Goal: Task Accomplishment & Management: Complete application form

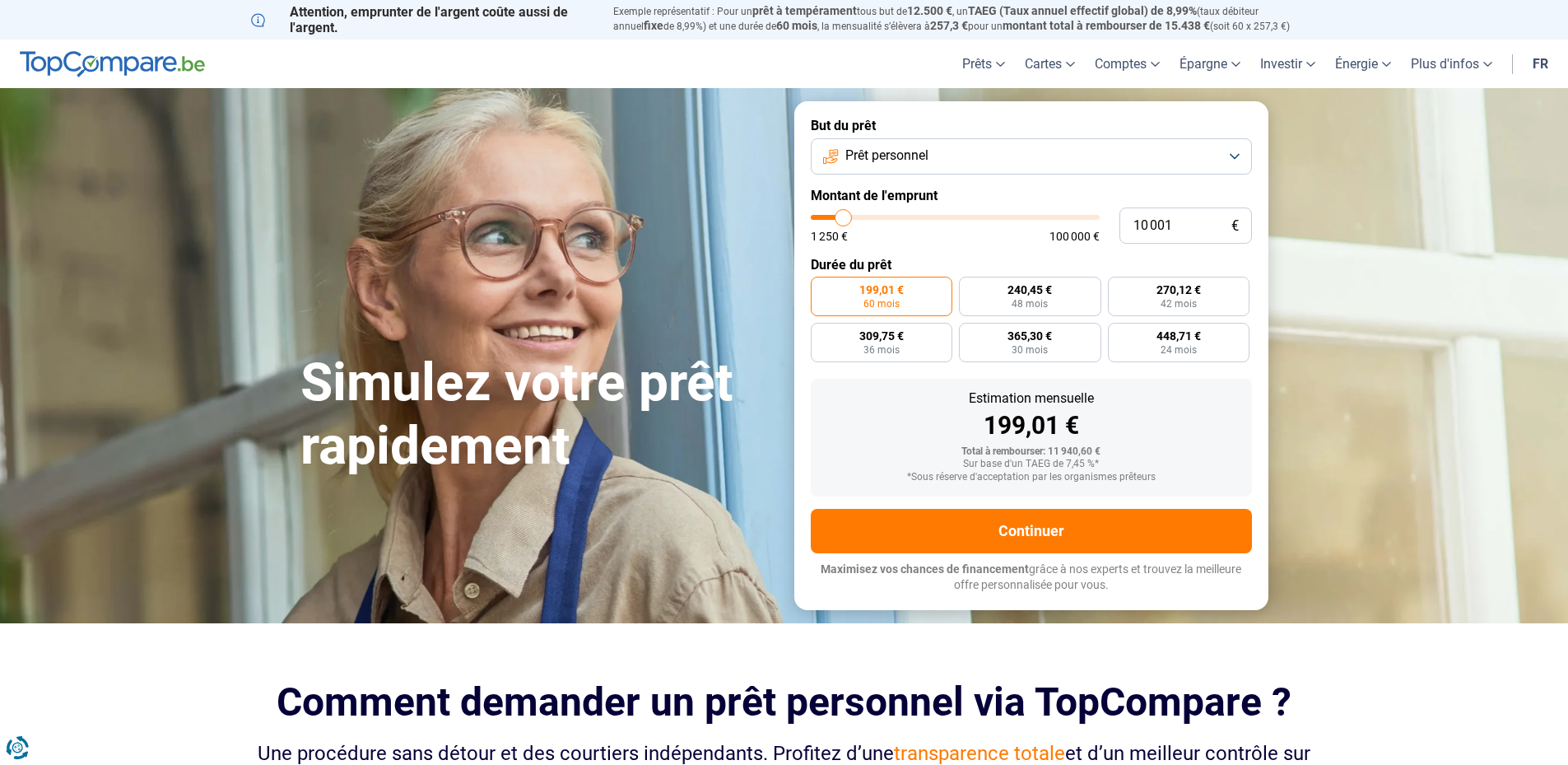
type input "11 500"
type input "11500"
type input "12 000"
type input "12000"
type input "12 750"
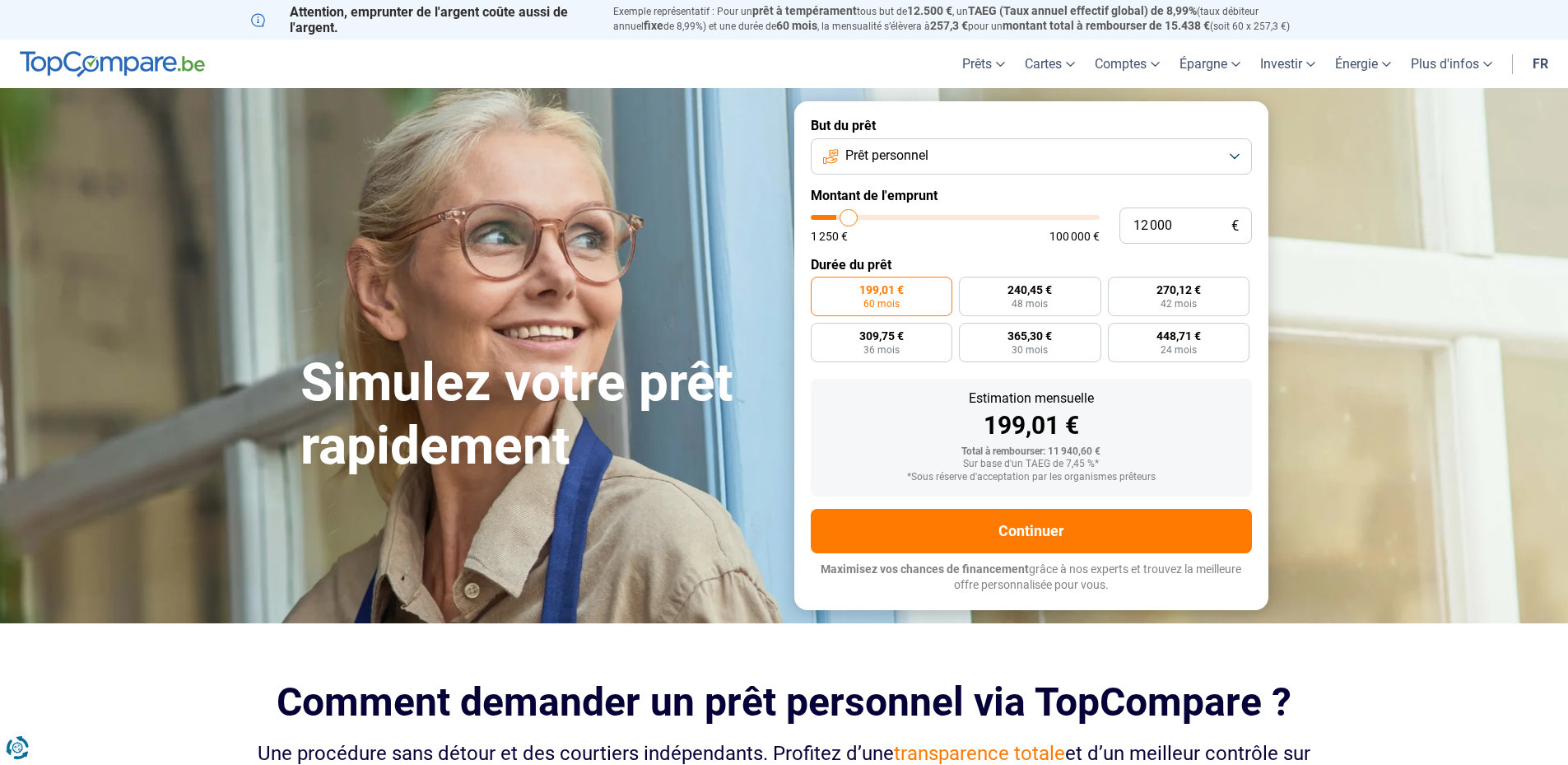
type input "12750"
type input "13 500"
type input "13500"
type input "15 500"
type input "15500"
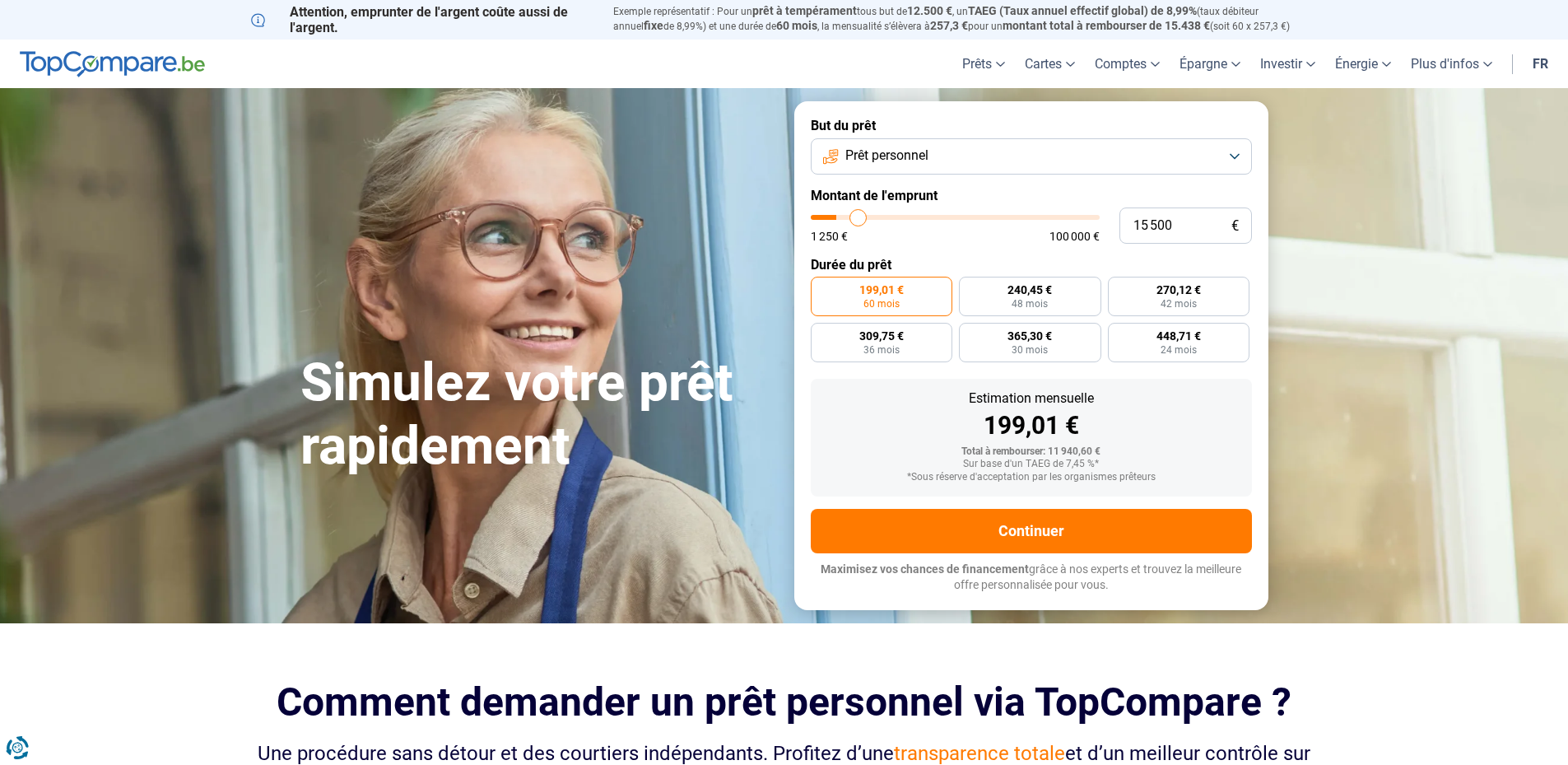
type input "18 000"
type input "18000"
type input "21 750"
type input "21750"
type input "25 750"
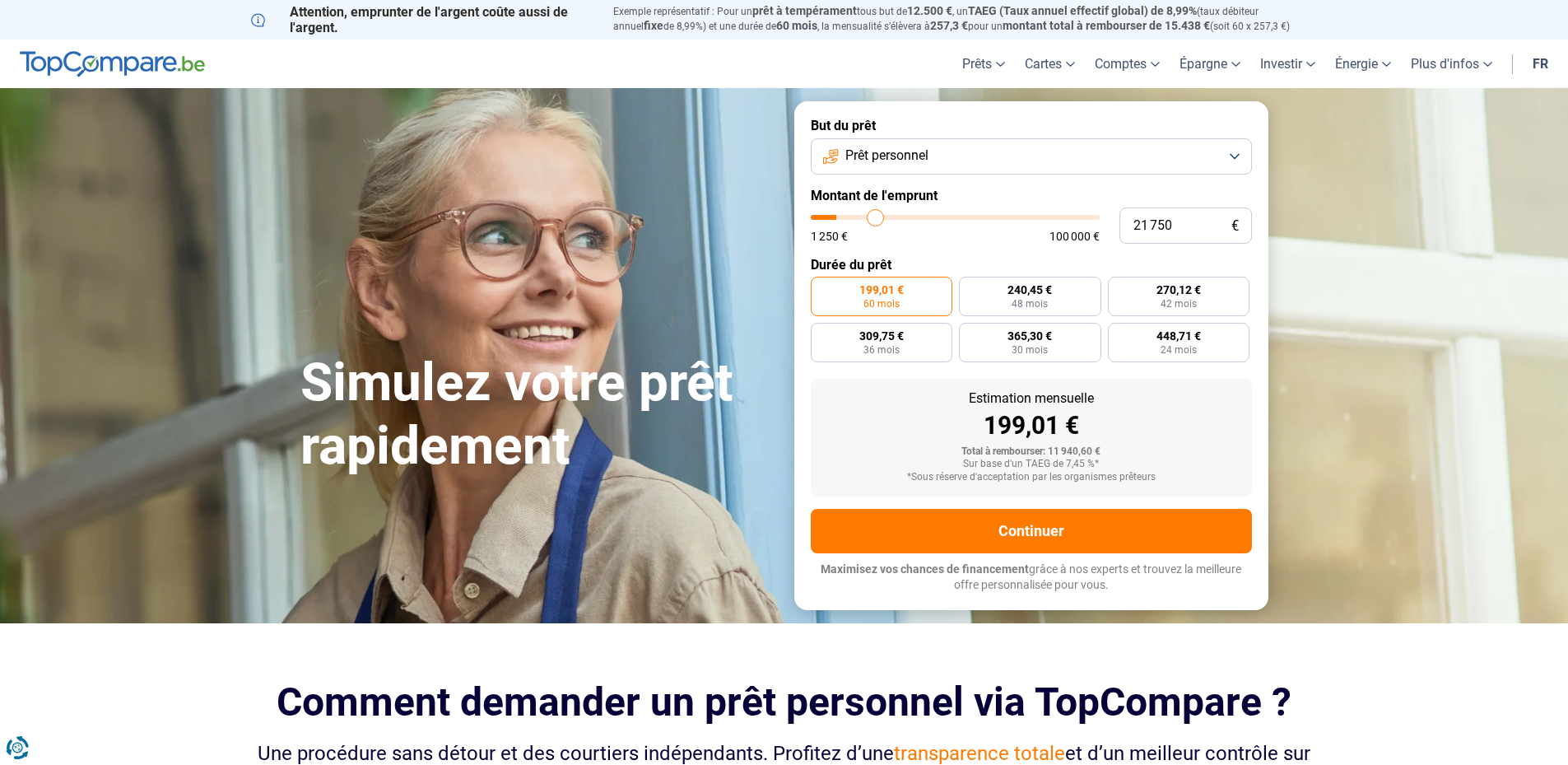
type input "25750"
type input "30 250"
type input "30250"
type input "35 500"
type input "35500"
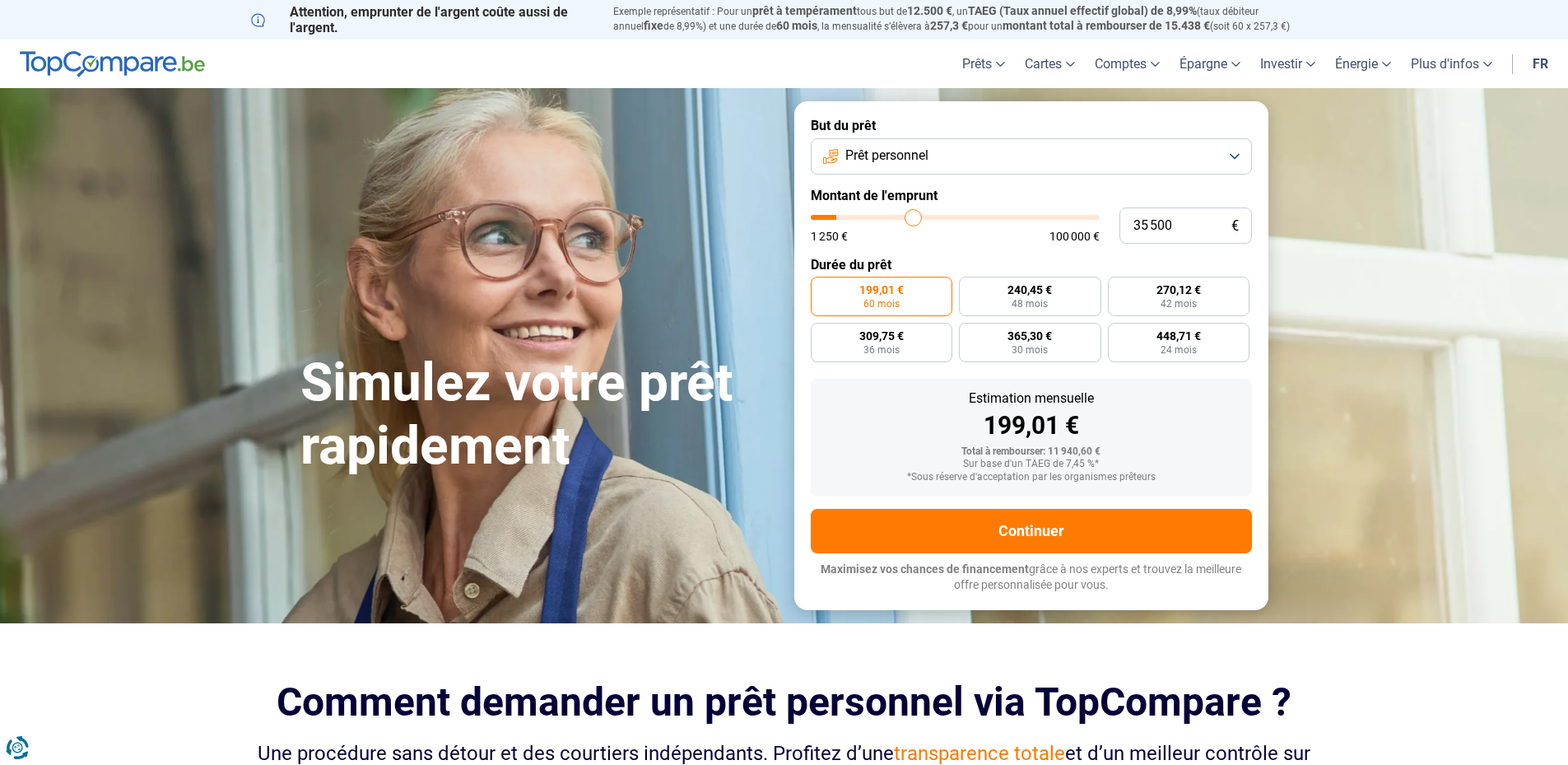
type input "40 750"
type input "40750"
type input "45 750"
type input "45750"
type input "53 500"
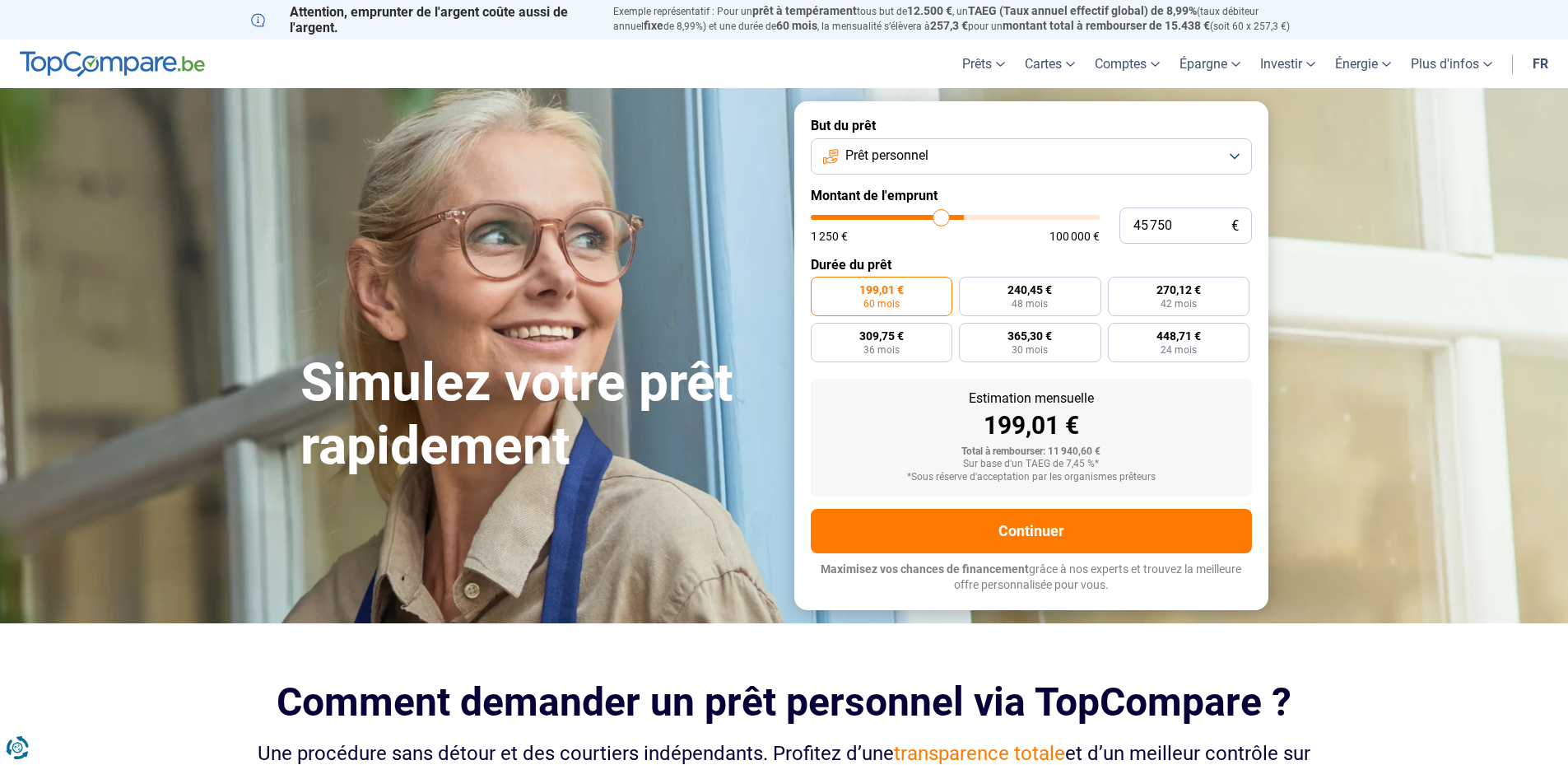
type input "53500"
type input "58 500"
type input "58500"
type input "63 500"
type input "63500"
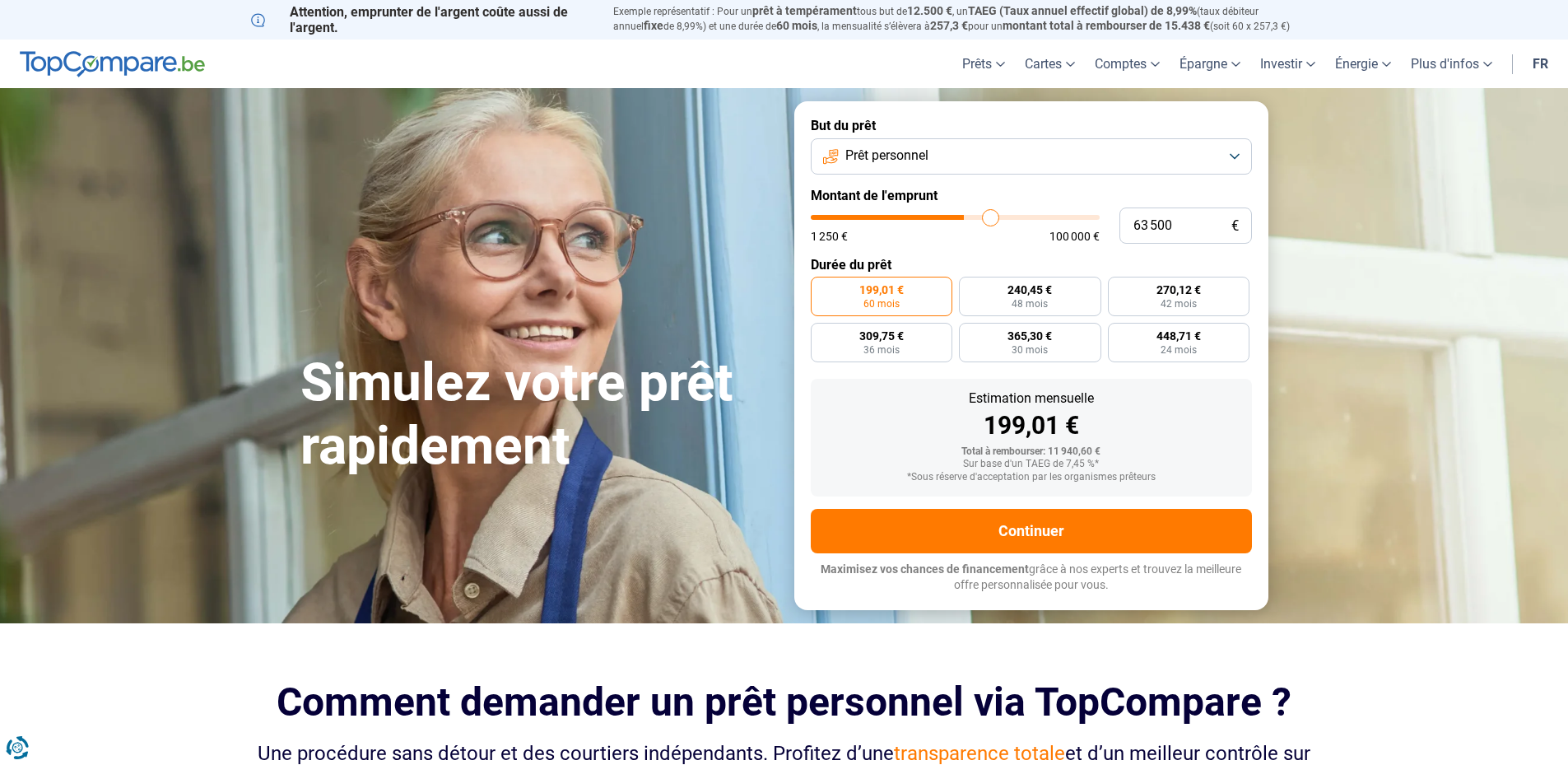
type input "68 000"
type input "68000"
type input "72 000"
type input "72000"
type input "76 750"
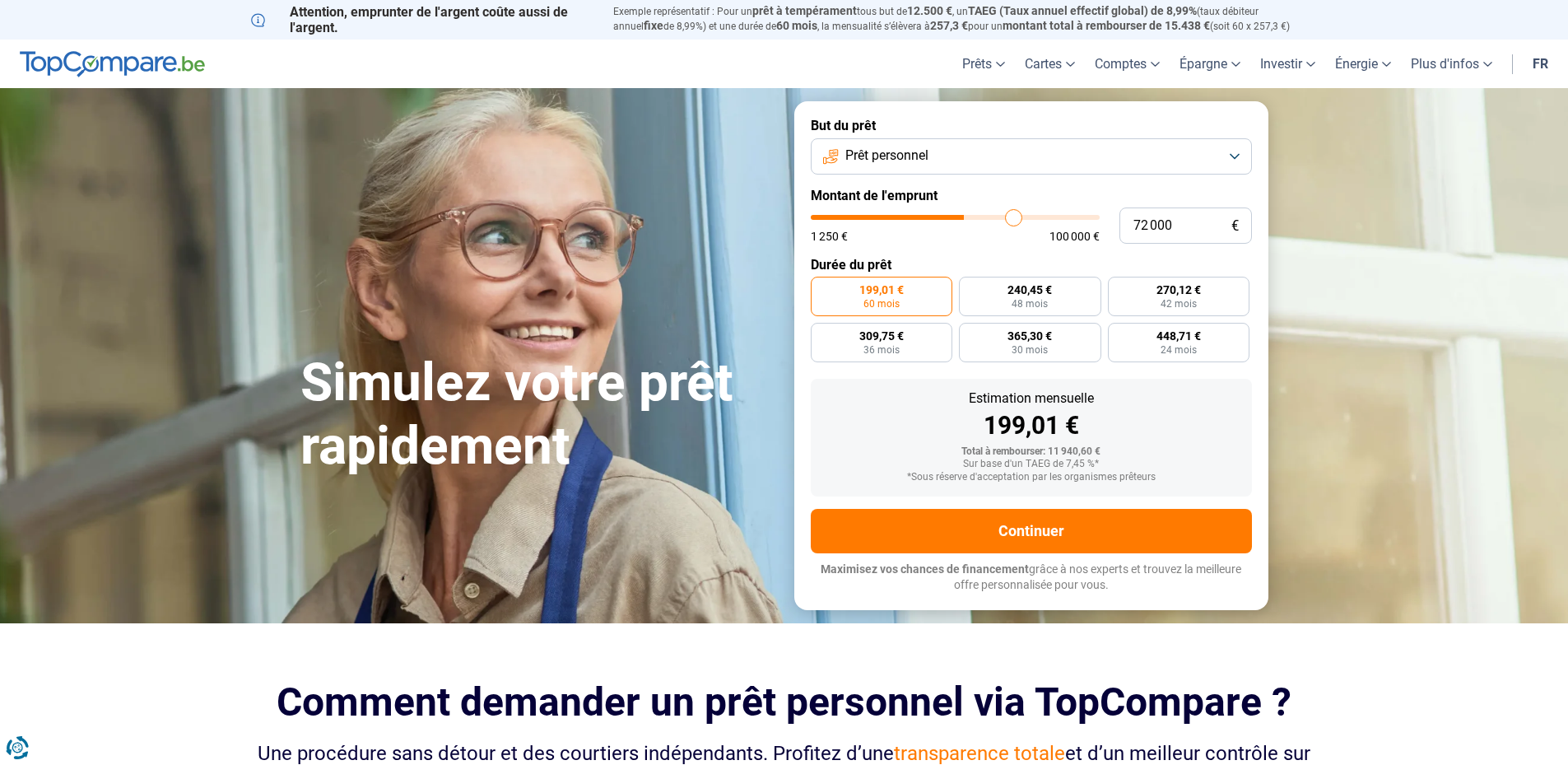
type input "76750"
type input "80 750"
type input "80750"
type input "83 750"
type input "83750"
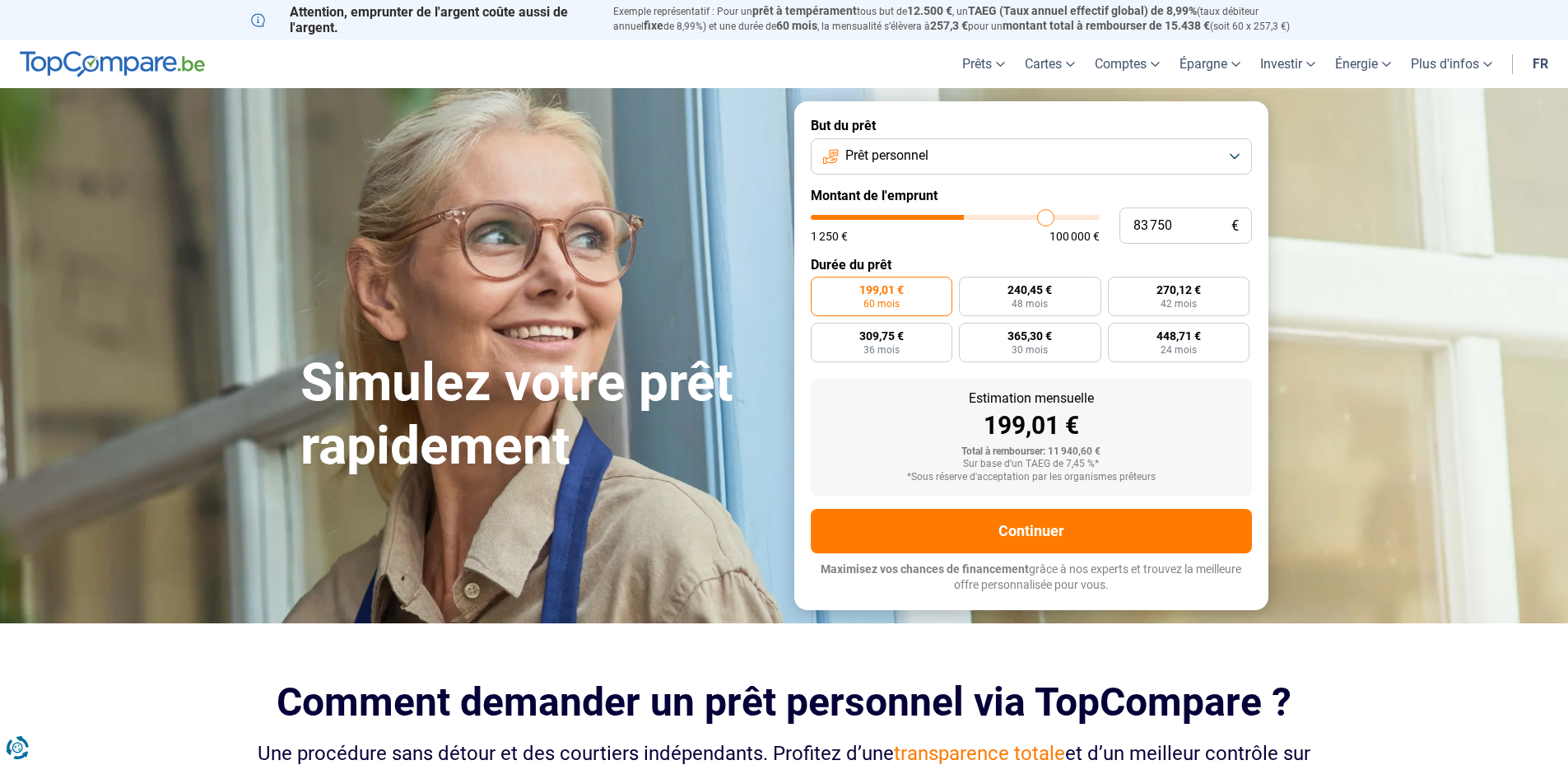
type input "86 750"
type input "86750"
type input "89 000"
type input "89000"
type input "90 500"
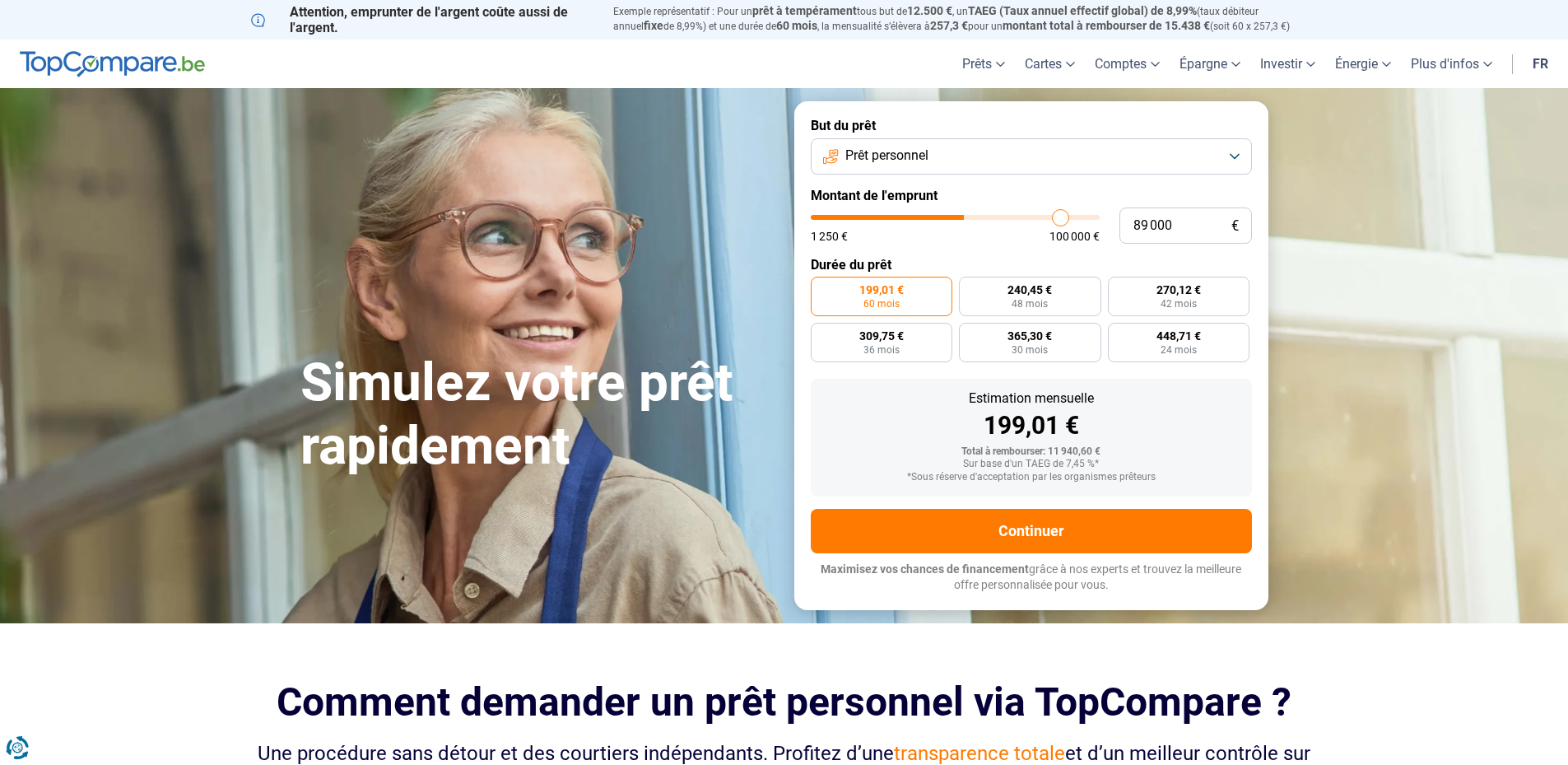
type input "90500"
type input "92 500"
type input "92500"
type input "94 500"
type input "94500"
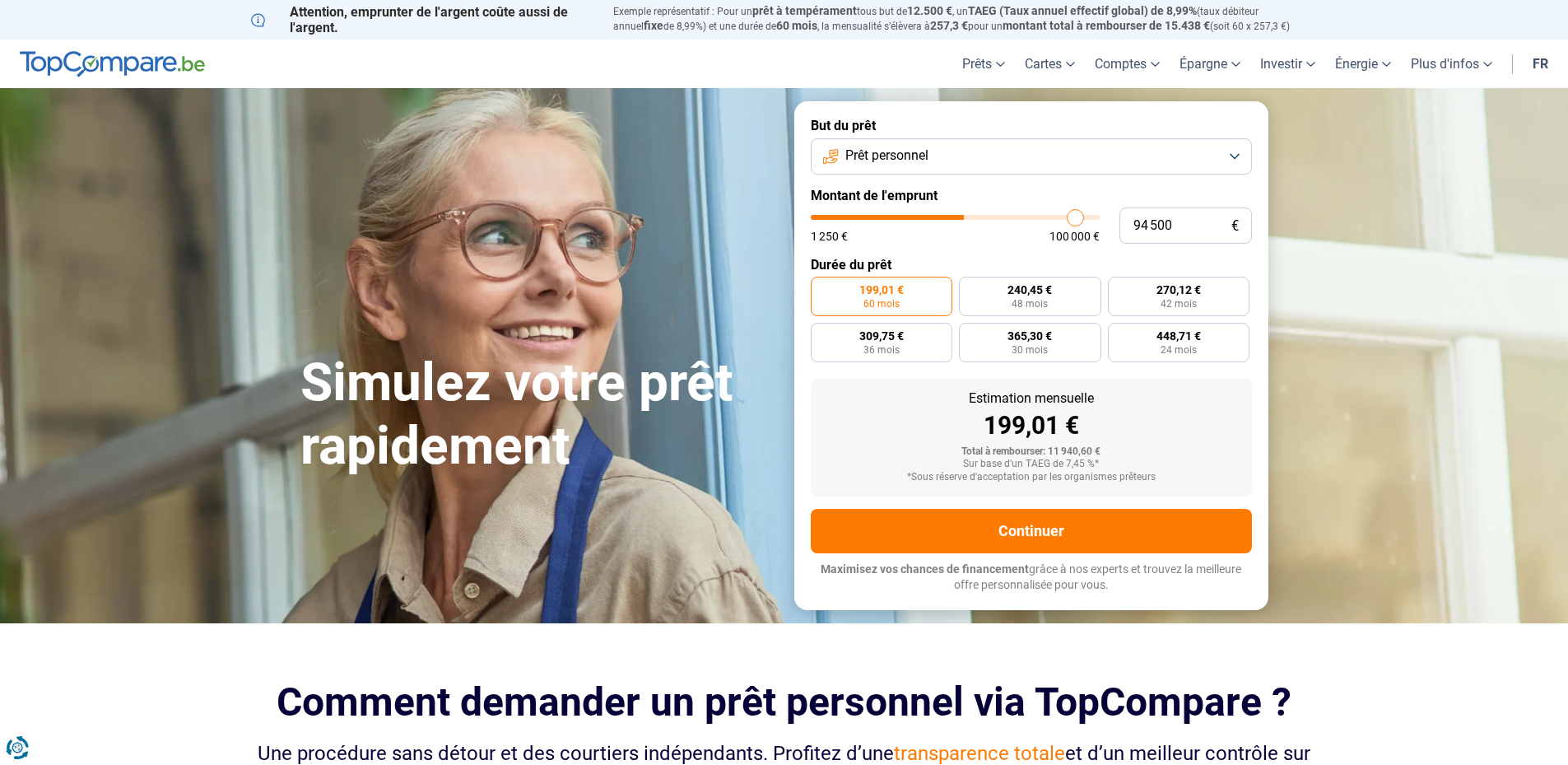
type input "96 000"
type input "96000"
type input "96 500"
type input "96500"
type input "97 250"
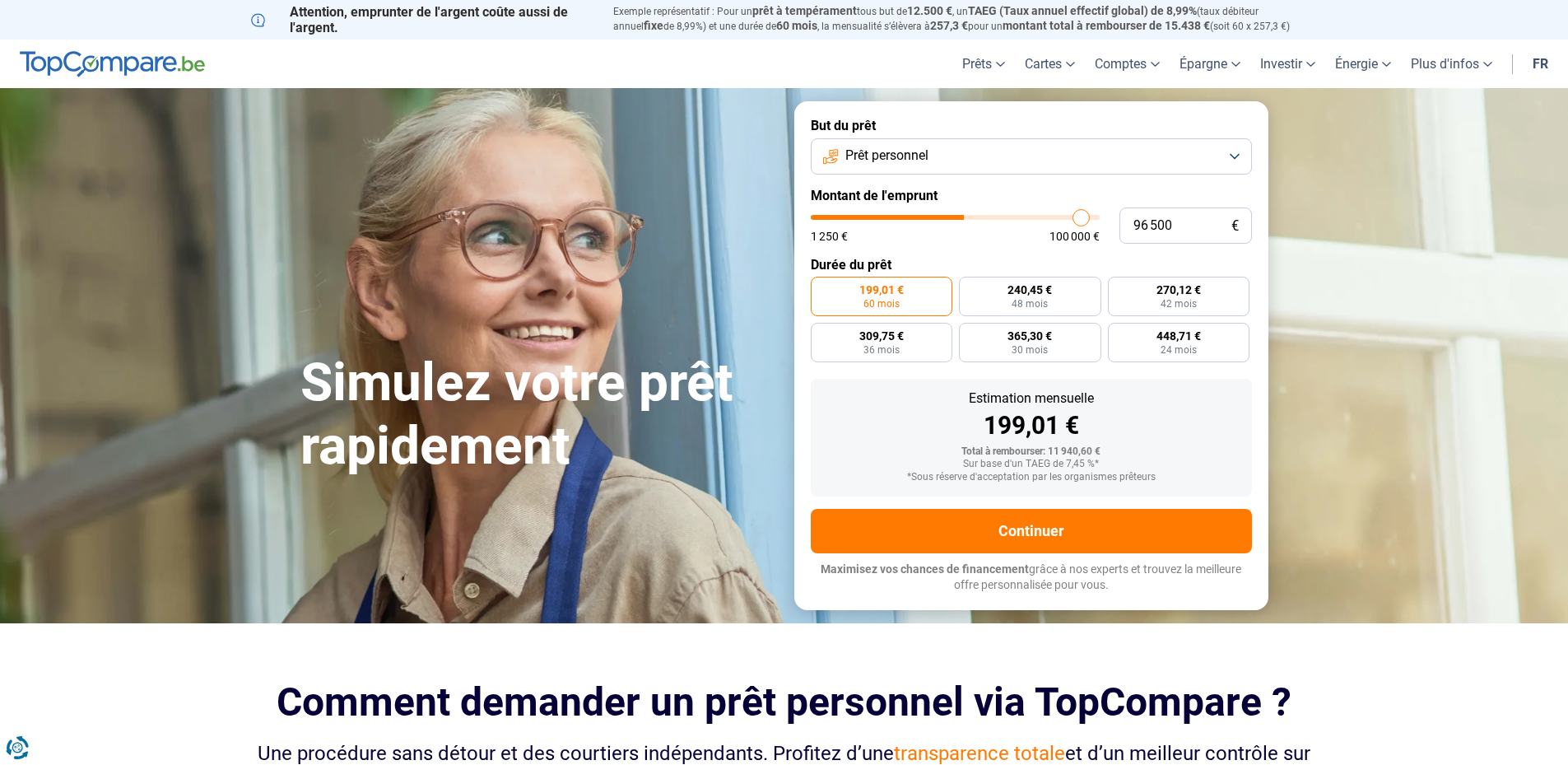
type input "97250"
type input "97 750"
type input "97750"
type input "98 000"
type input "98000"
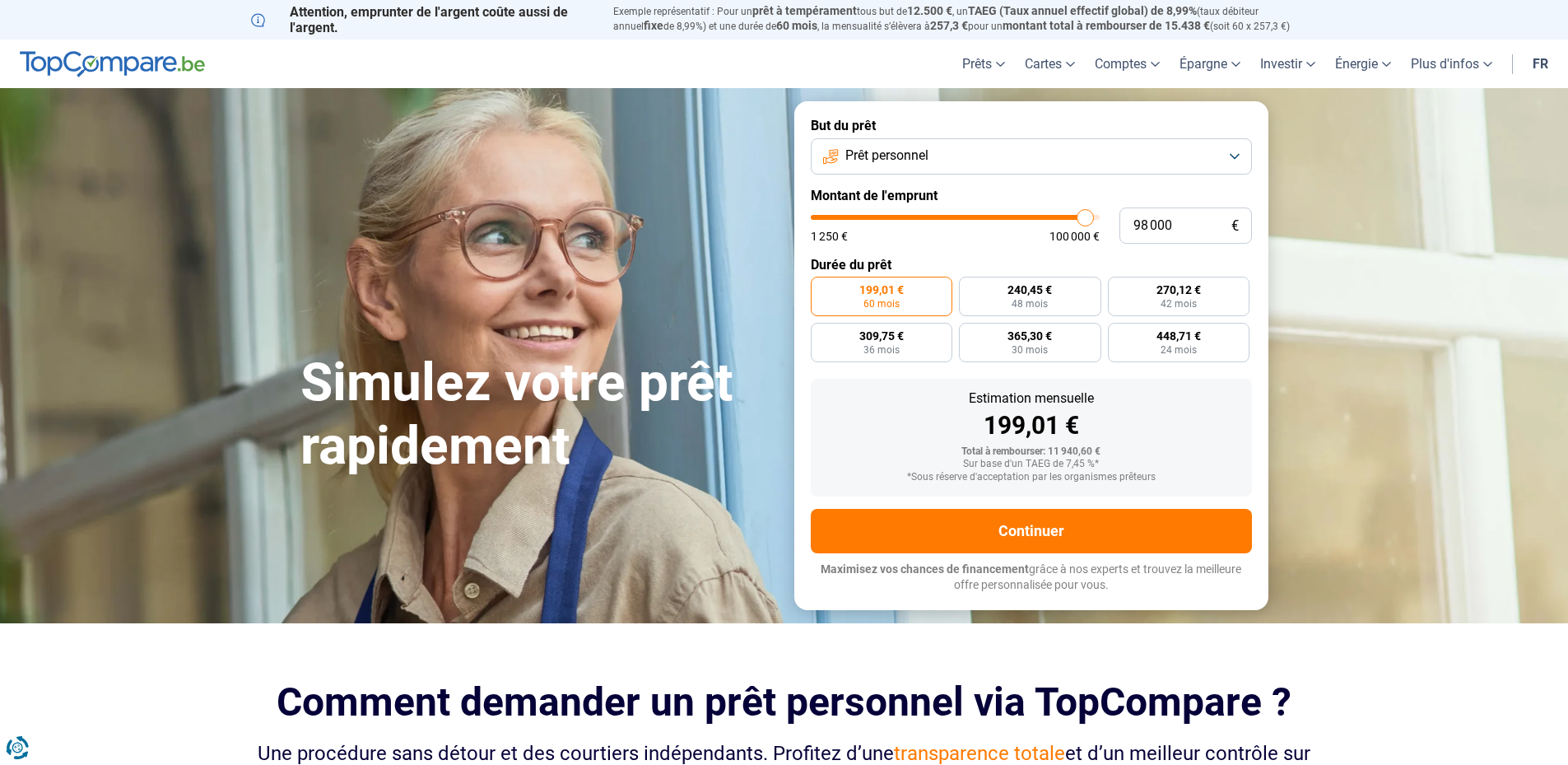
type input "98 750"
type input "98750"
type input "99 000"
type input "99000"
type input "99 250"
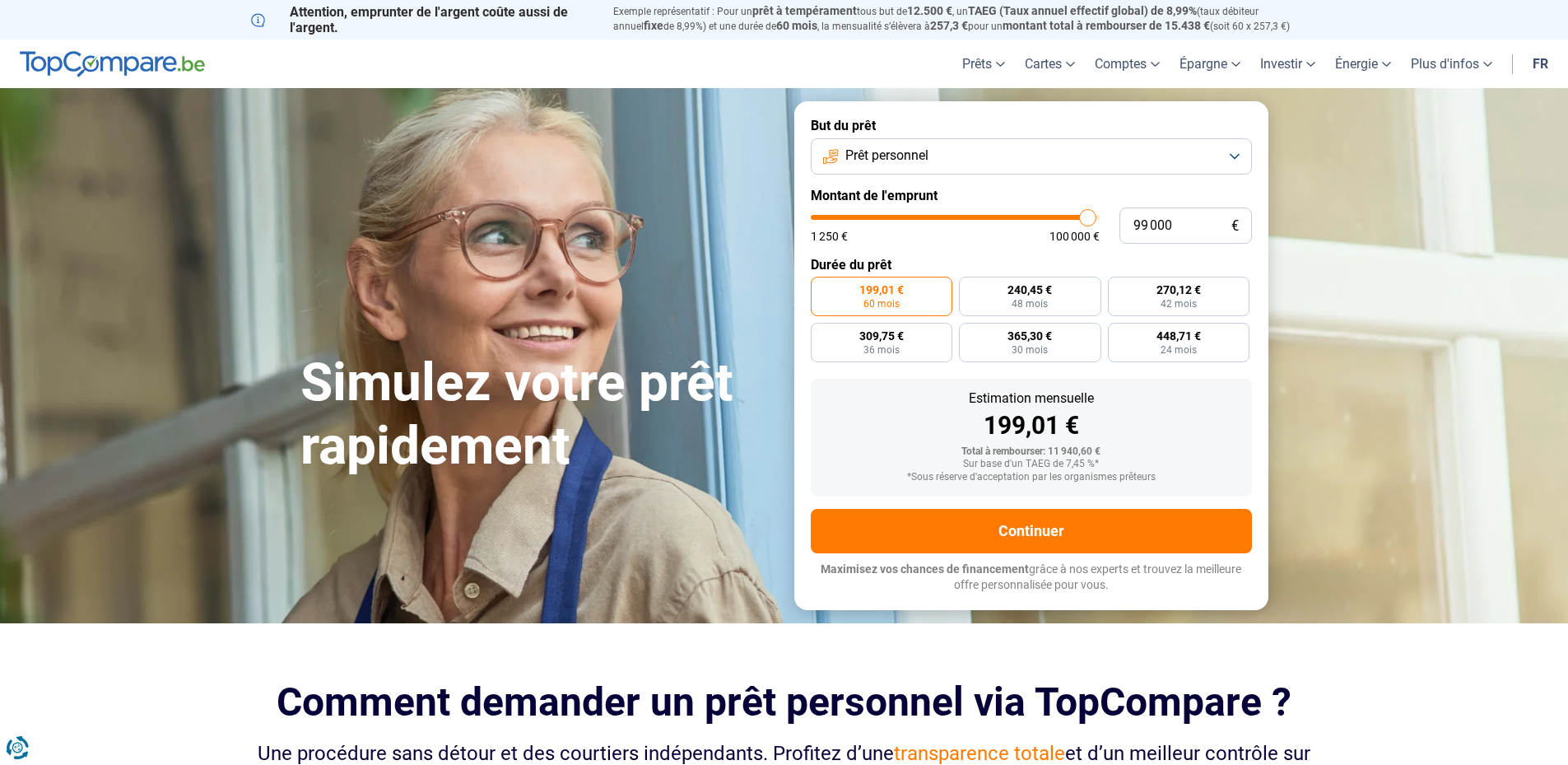
type input "99250"
type input "100 000"
drag, startPoint x: 847, startPoint y: 220, endPoint x: 1112, endPoint y: 219, distance: 265.0
type input "100000"
click at [1100, 219] on input "range" at bounding box center [955, 216] width 289 height 5
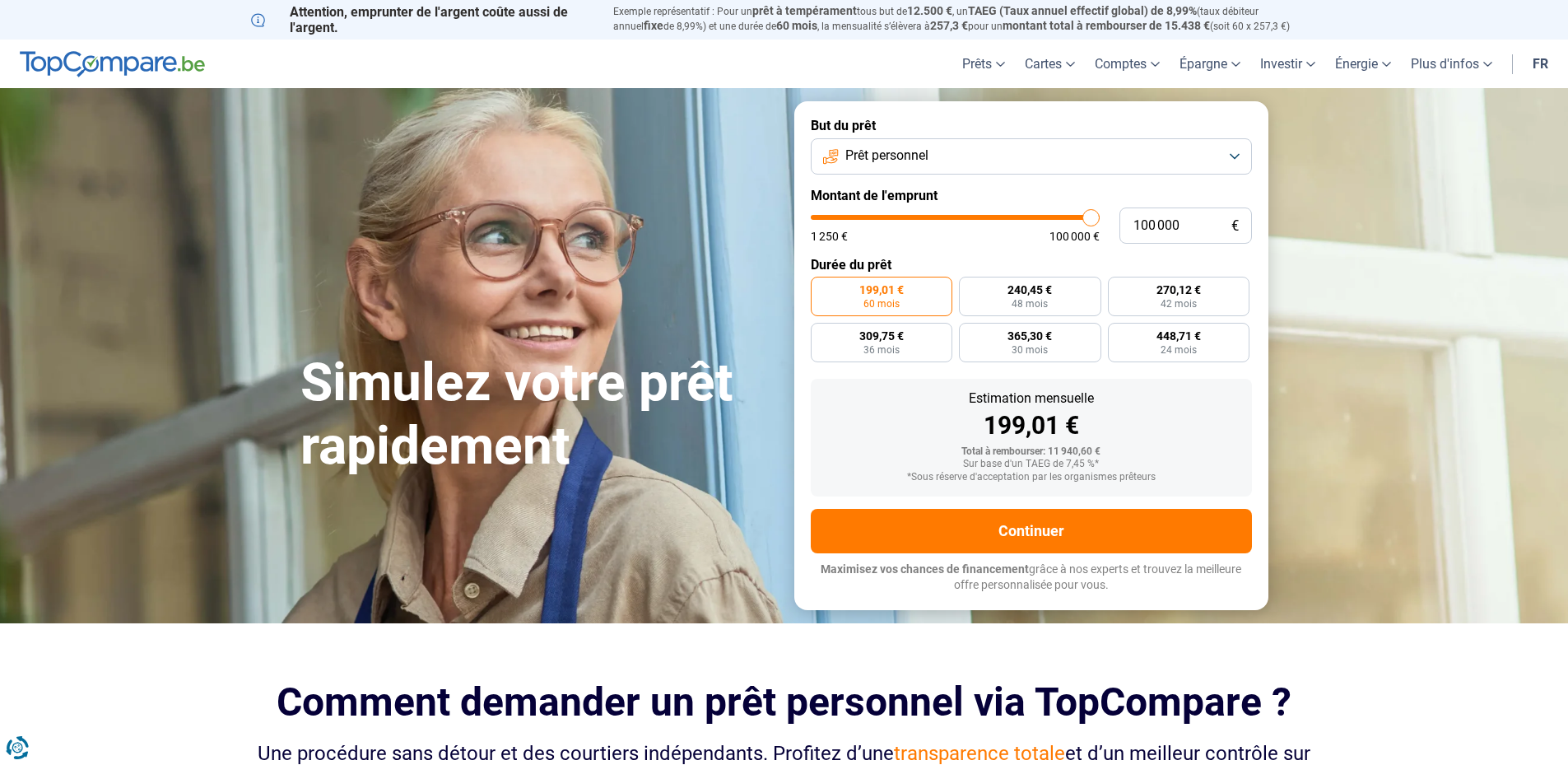
radio input "false"
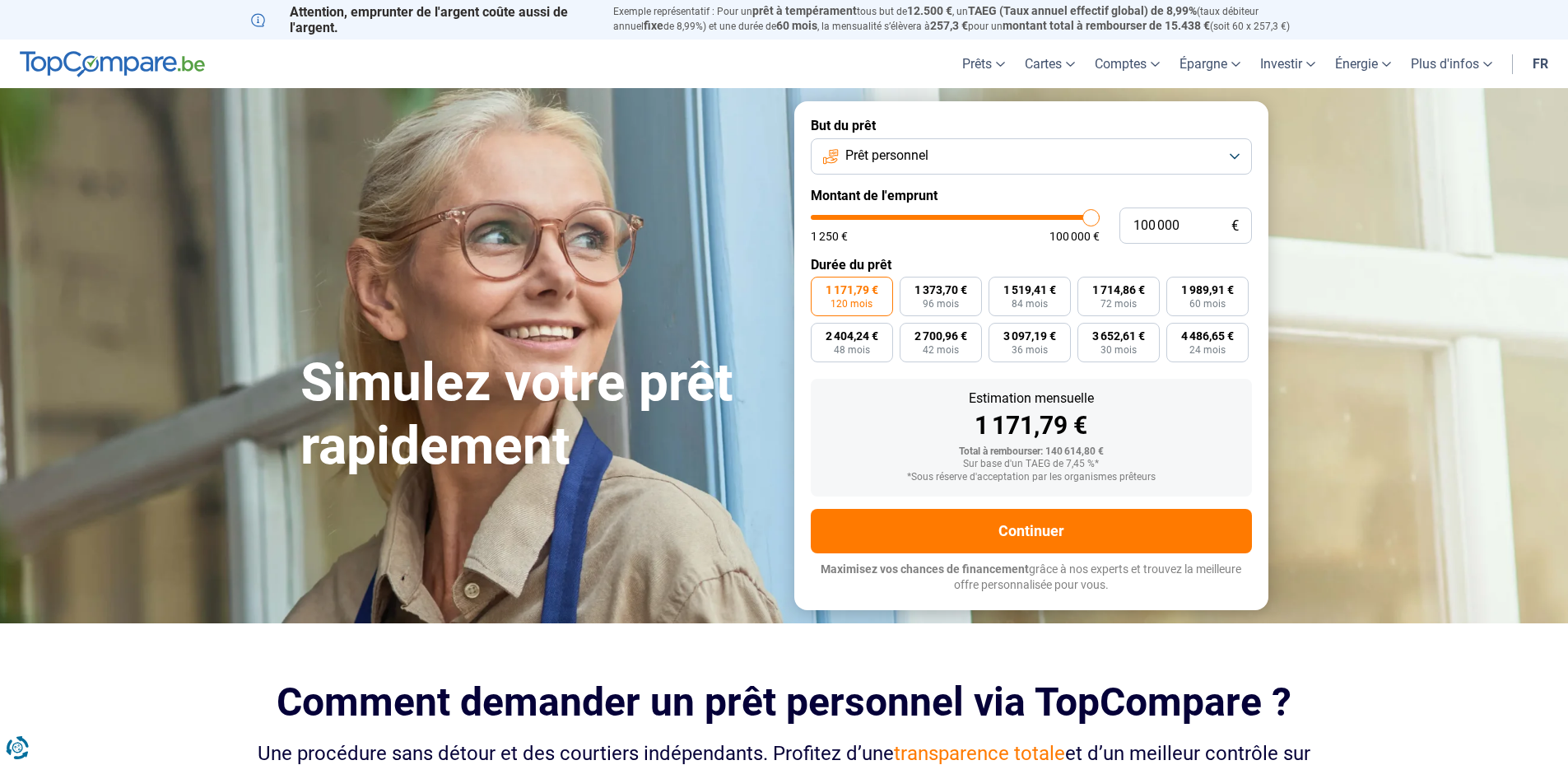
click at [1023, 147] on button "Prêt personnel" at bounding box center [1030, 157] width 441 height 37
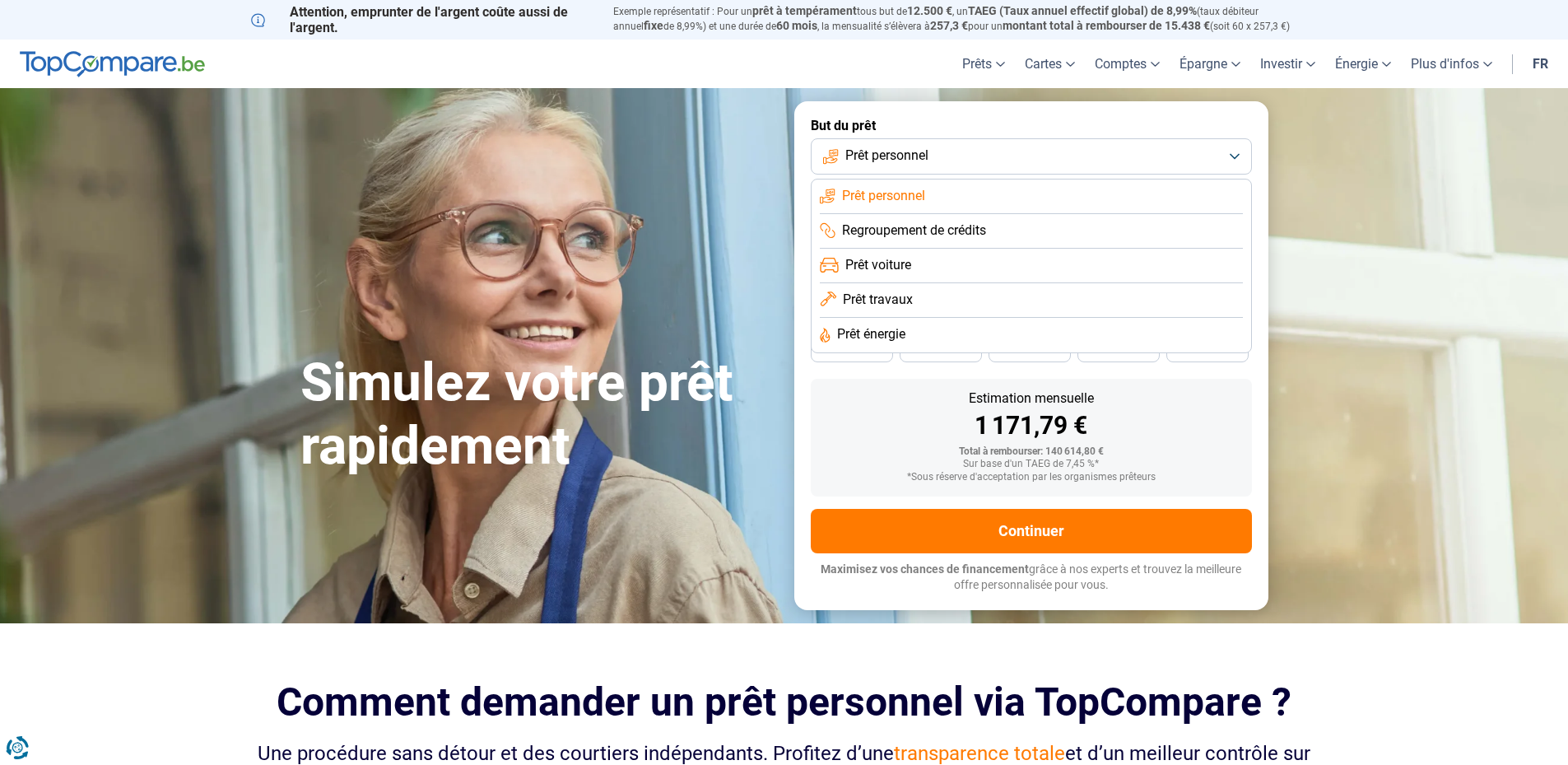
click at [859, 299] on span "Prêt travaux" at bounding box center [877, 299] width 70 height 18
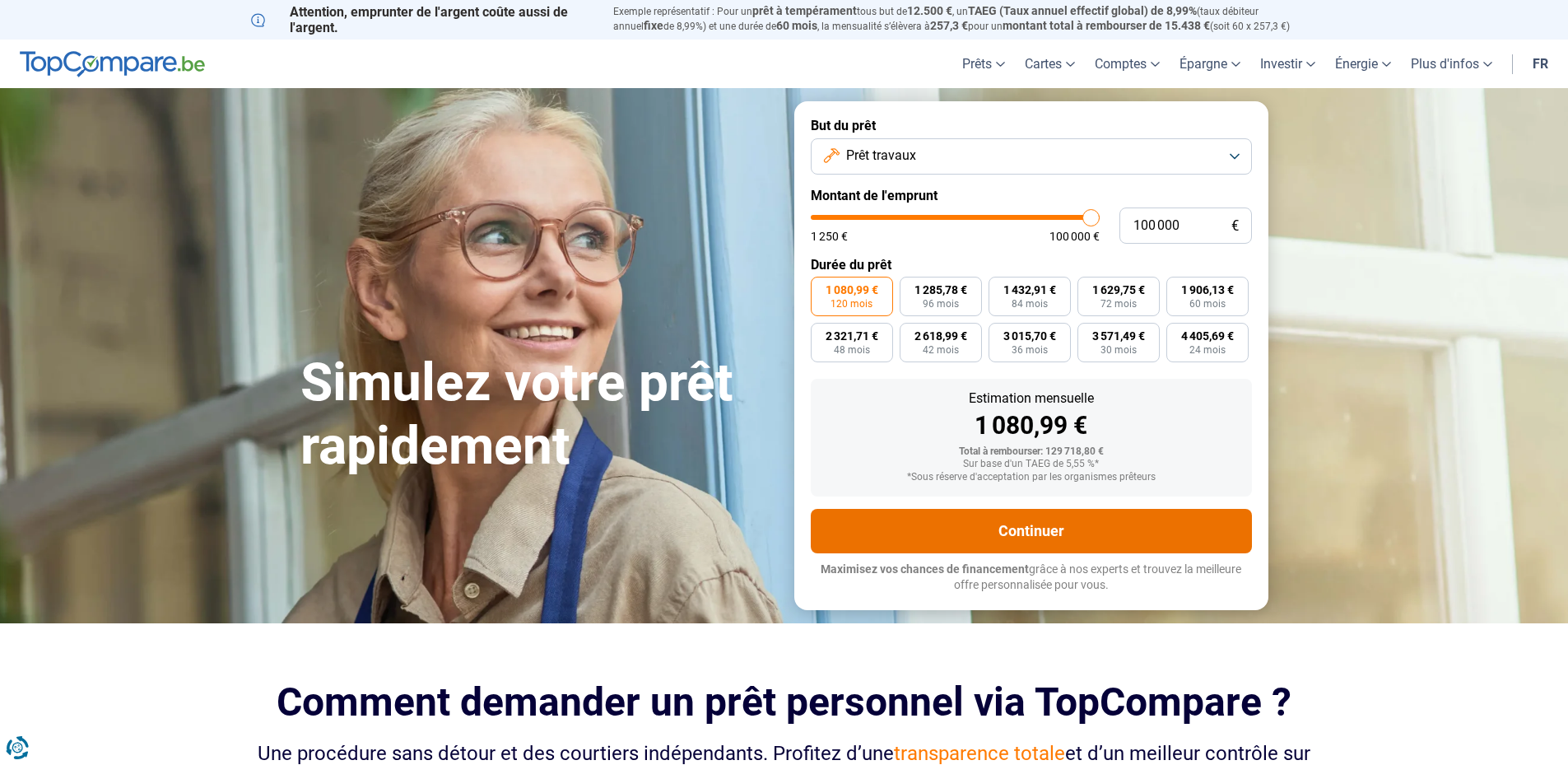
click at [1067, 519] on button "Continuer" at bounding box center [1030, 530] width 441 height 45
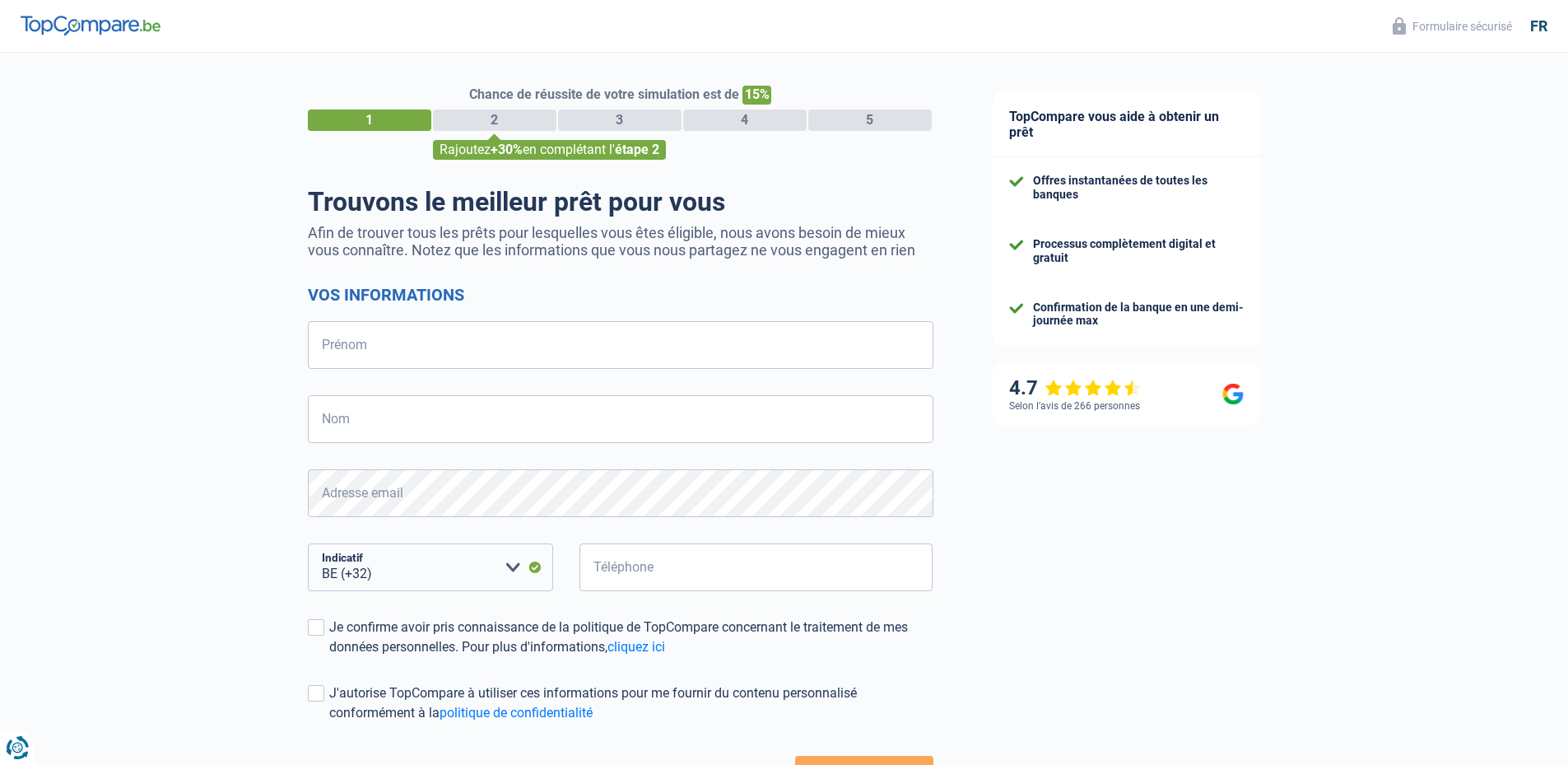
select select "32"
